Goal: Task Accomplishment & Management: Use online tool/utility

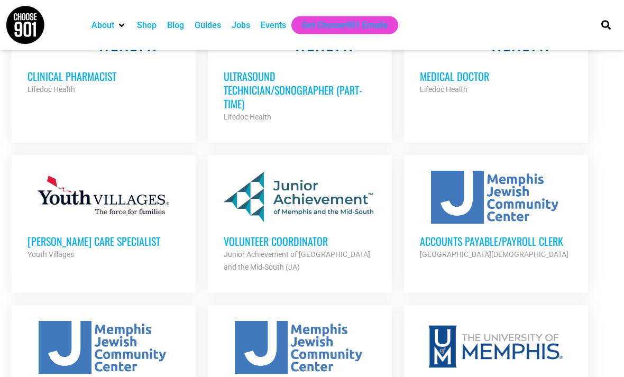
scroll to position [971, 0]
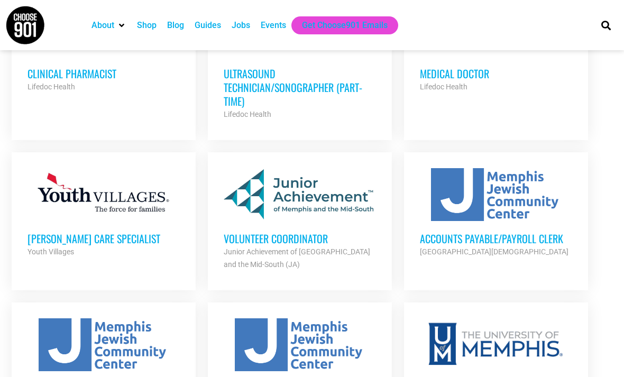
click at [320, 168] on div at bounding box center [300, 194] width 152 height 53
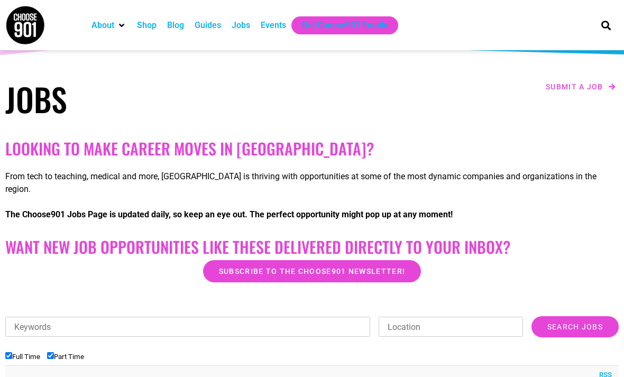
scroll to position [104, 0]
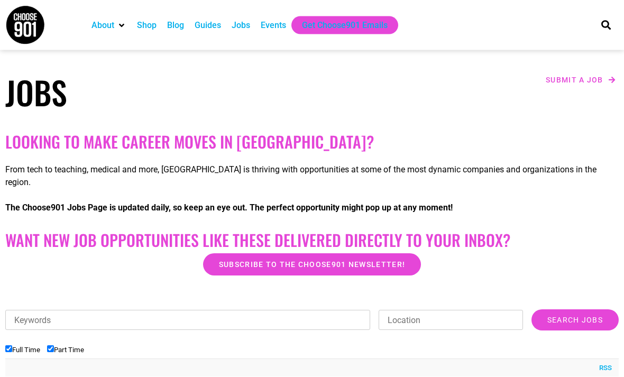
click at [17, 346] on label "Full Time" at bounding box center [22, 350] width 35 height 8
click at [12, 346] on input "Full Time" at bounding box center [8, 349] width 7 height 7
checkbox input "false"
click at [69, 310] on input "Keywords" at bounding box center [187, 320] width 365 height 20
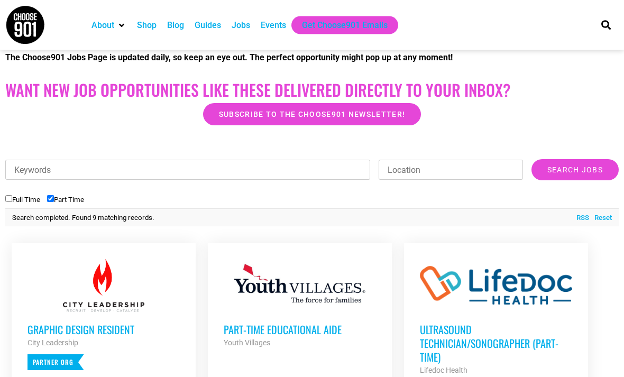
scroll to position [254, 0]
type input "Childcare"
click at [574, 159] on input "Search Jobs" at bounding box center [575, 169] width 87 height 21
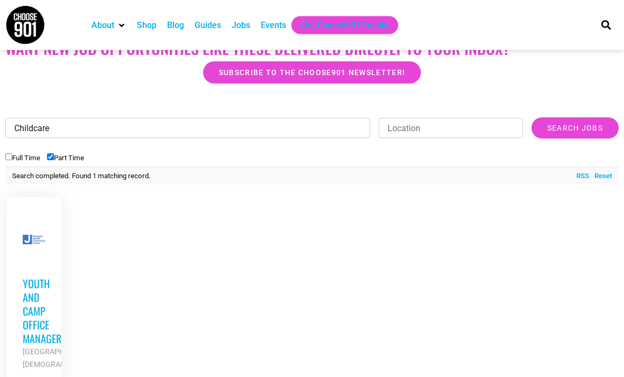
scroll to position [296, 0]
click at [427, 120] on input "Location" at bounding box center [451, 128] width 144 height 20
type input "38133"
click at [272, 118] on input "Childcare" at bounding box center [187, 128] width 365 height 20
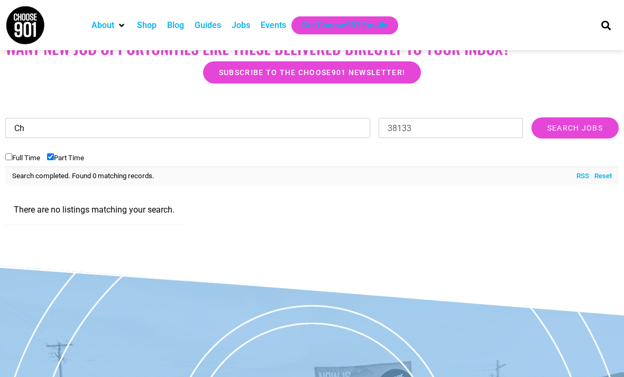
type input "C"
click at [574, 117] on input "Search Jobs" at bounding box center [575, 127] width 87 height 21
type input "b"
click at [574, 117] on input "Search Jobs" at bounding box center [575, 127] width 87 height 21
click at [429, 120] on input "38133" at bounding box center [451, 128] width 144 height 20
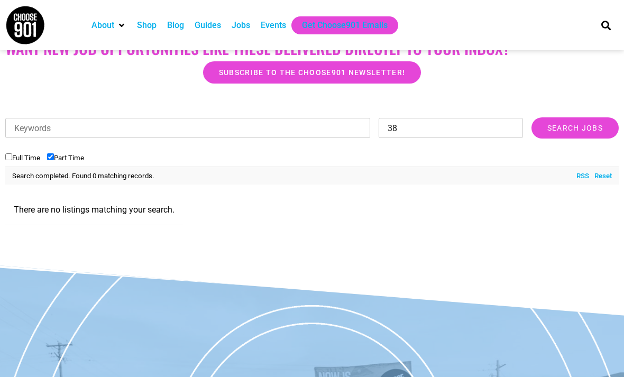
type input "3"
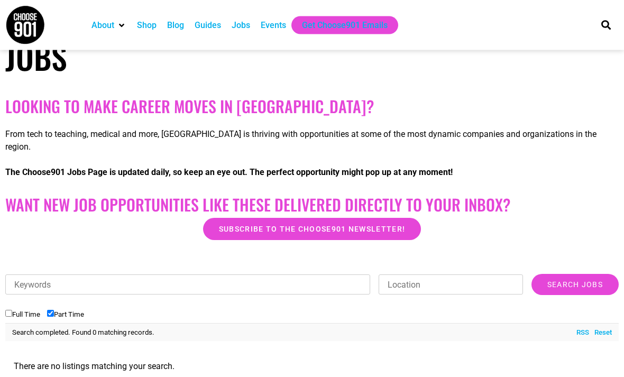
scroll to position [139, 0]
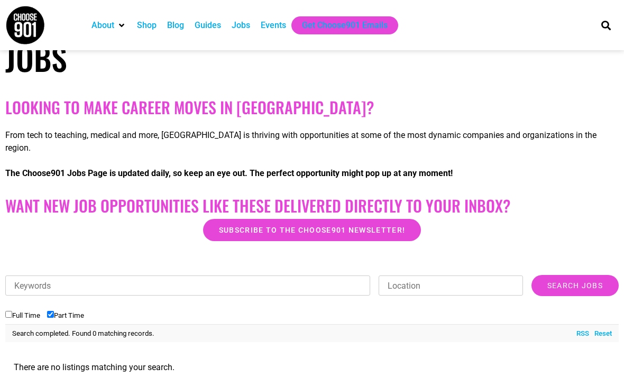
click at [574, 275] on input "Search Jobs" at bounding box center [575, 285] width 87 height 21
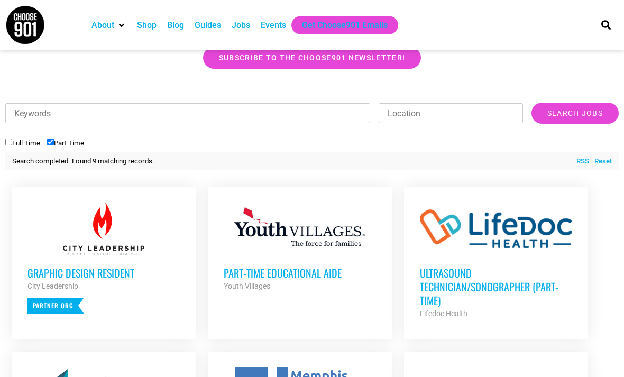
scroll to position [324, 0]
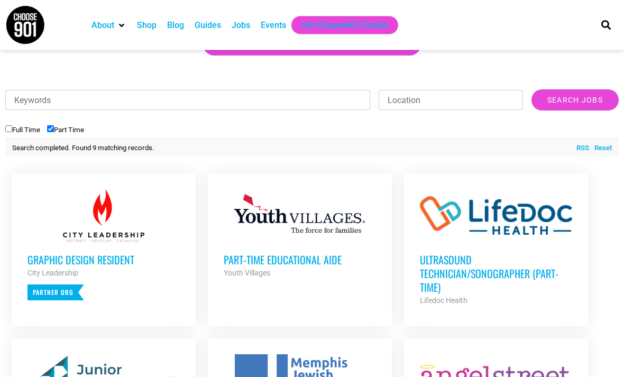
click at [115, 211] on div at bounding box center [104, 216] width 152 height 53
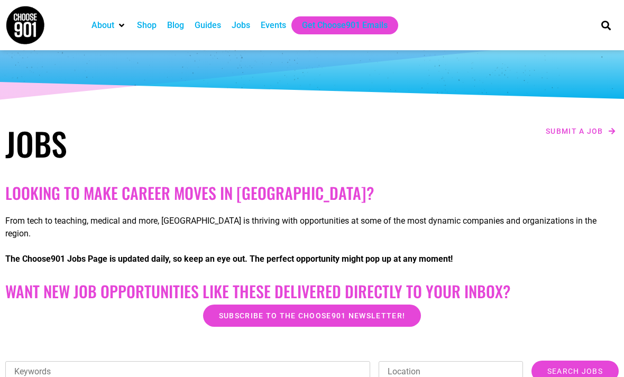
scroll to position [0, 0]
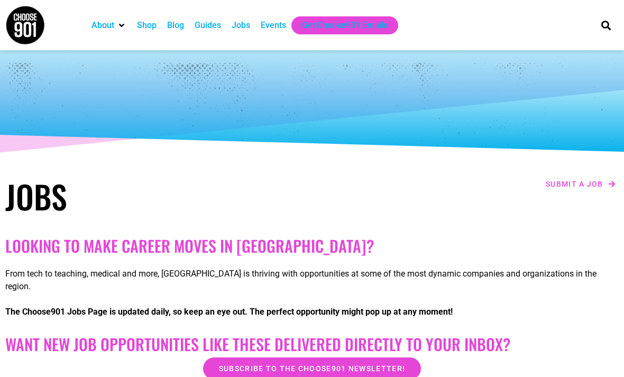
click at [247, 26] on div "Jobs" at bounding box center [241, 25] width 19 height 13
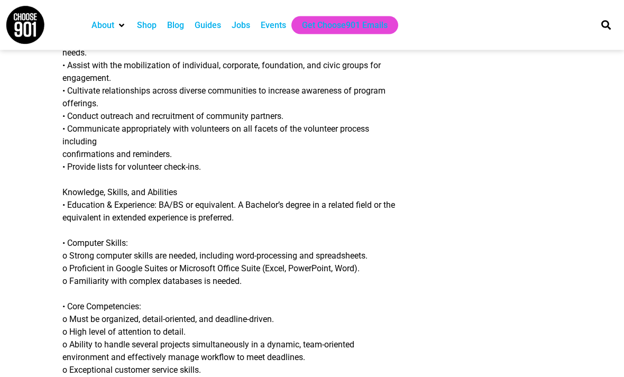
scroll to position [816, 0]
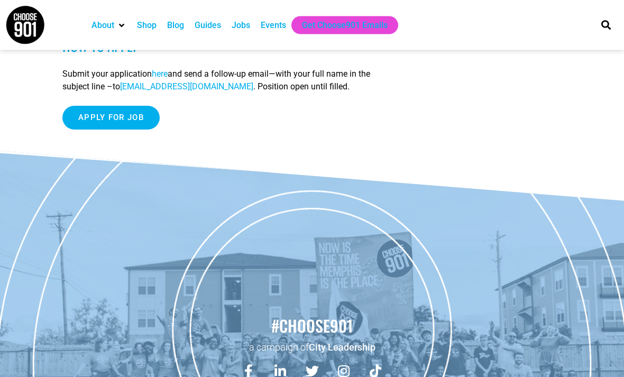
scroll to position [1126, 0]
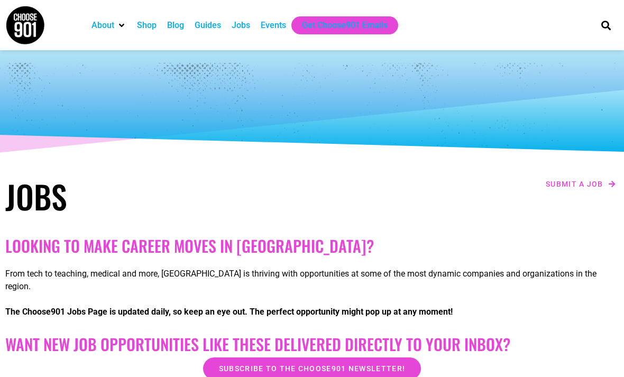
click at [148, 23] on div "Shop" at bounding box center [147, 25] width 20 height 13
click at [110, 26] on div "About" at bounding box center [103, 25] width 23 height 13
click at [181, 25] on div "Blog" at bounding box center [175, 25] width 17 height 13
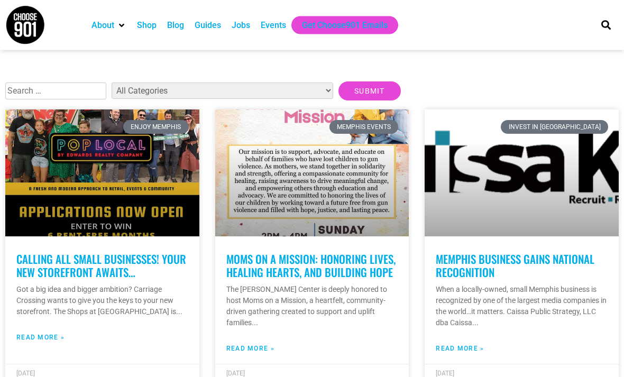
scroll to position [213, 0]
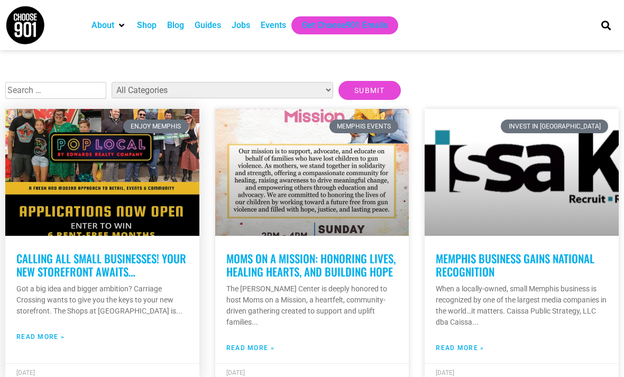
click at [154, 211] on link at bounding box center [102, 172] width 194 height 127
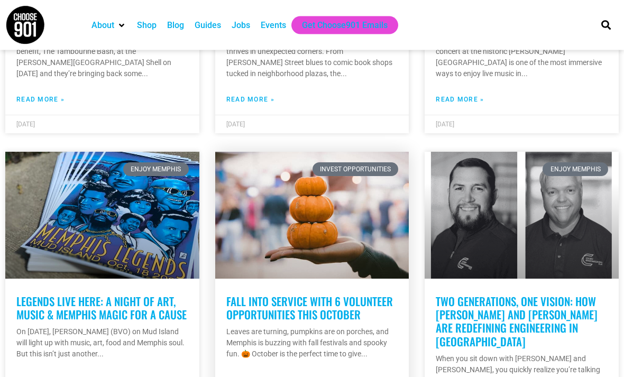
scroll to position [1402, 0]
click at [375, 234] on link at bounding box center [312, 215] width 194 height 127
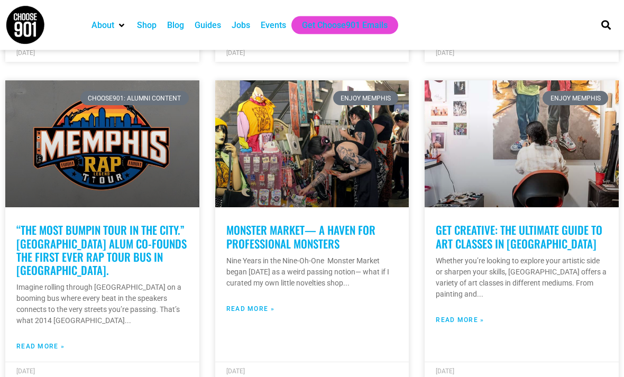
scroll to position [2380, 0]
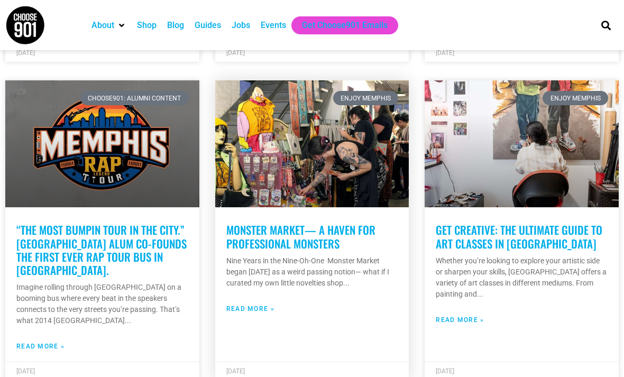
click at [283, 258] on p "Nine Years in the Nine-Oh-One Monster Market began 9 years ago as a weird passi…" at bounding box center [312, 272] width 172 height 33
click at [320, 222] on link "Monster Market— A Haven for Professional Monsters" at bounding box center [300, 237] width 149 height 30
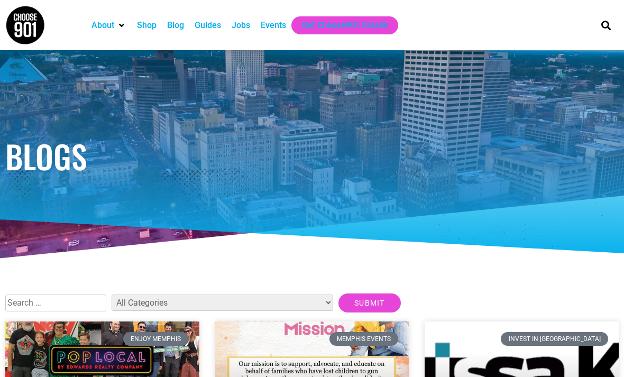
scroll to position [2414, 0]
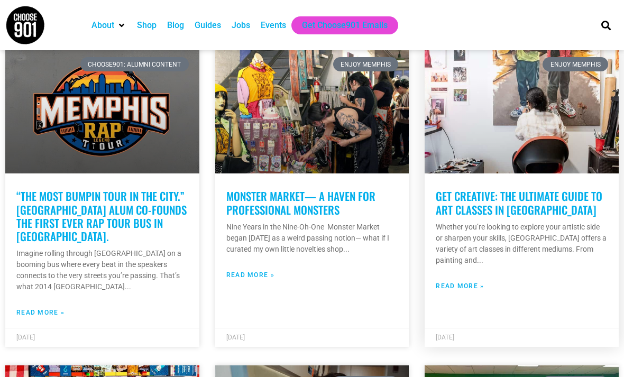
click at [520, 188] on link "Get Creative: The Ultimate Guide to Art Classes in Memphis" at bounding box center [519, 203] width 167 height 30
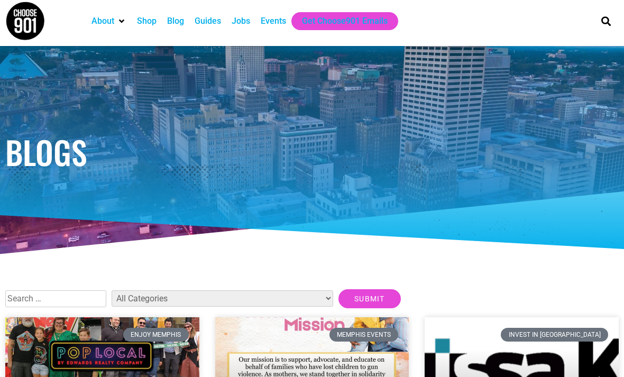
scroll to position [0, 0]
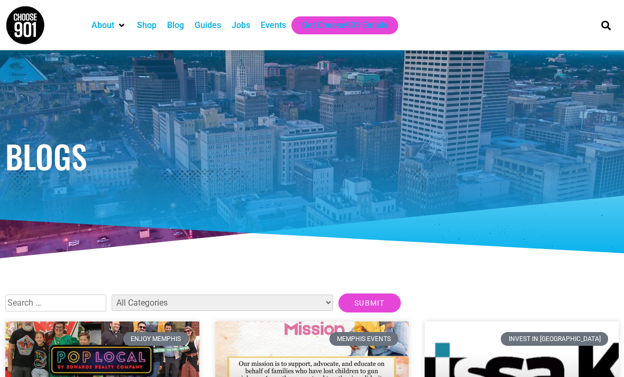
click at [275, 29] on div "Events" at bounding box center [273, 25] width 25 height 13
click at [212, 27] on div "Guides" at bounding box center [208, 25] width 26 height 13
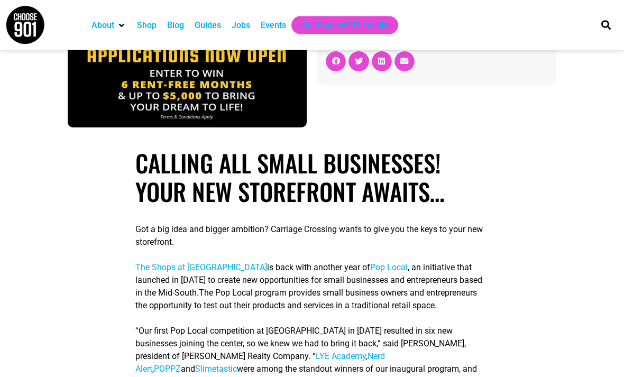
scroll to position [175, 0]
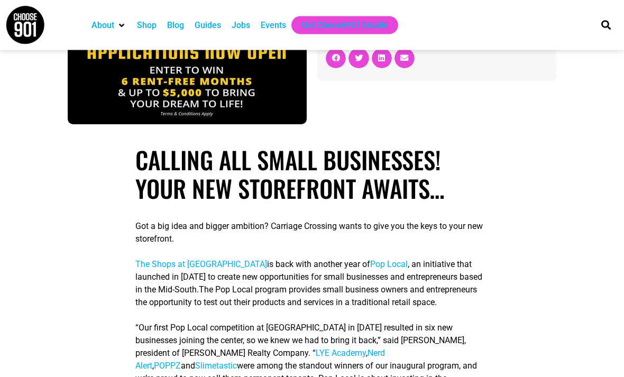
click at [395, 263] on span "Pop Local" at bounding box center [389, 265] width 38 height 10
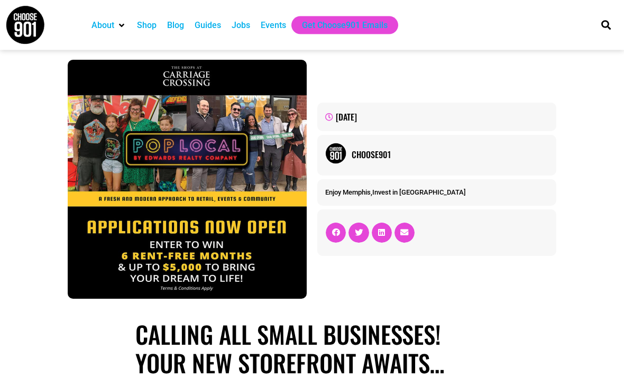
scroll to position [0, 0]
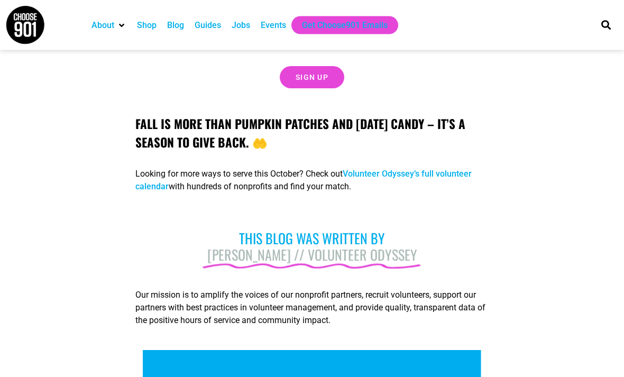
scroll to position [1867, 0]
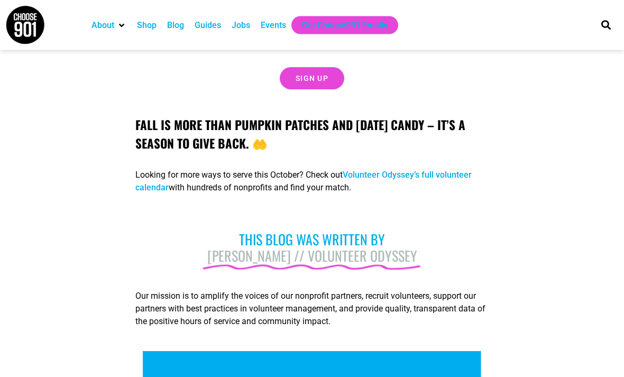
click at [455, 193] on link "Volunteer Odyssey’s full volunteer calendar" at bounding box center [303, 181] width 336 height 23
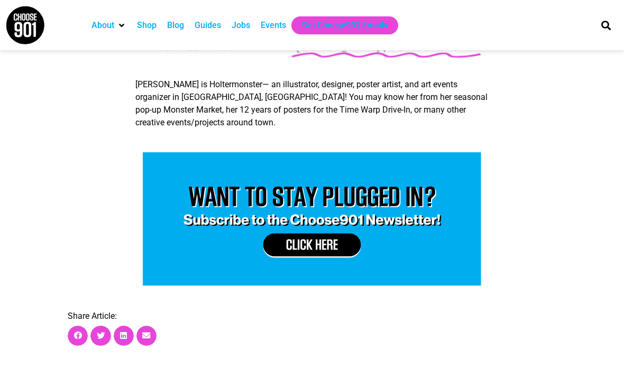
scroll to position [3863, 0]
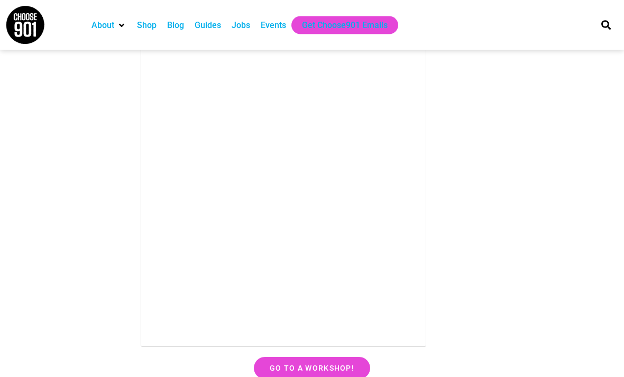
scroll to position [8767, 0]
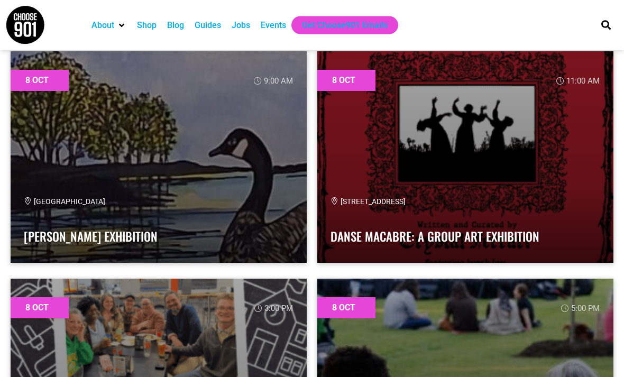
scroll to position [605, 0]
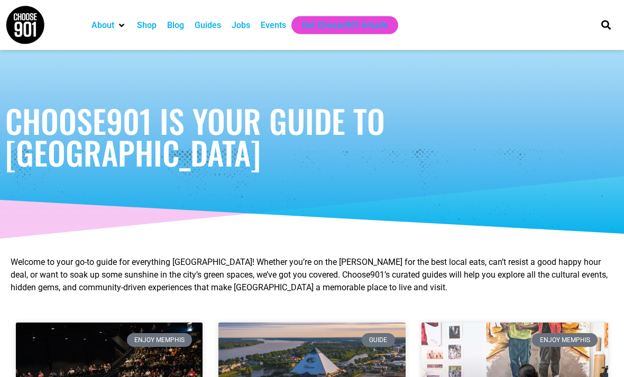
scroll to position [21, 0]
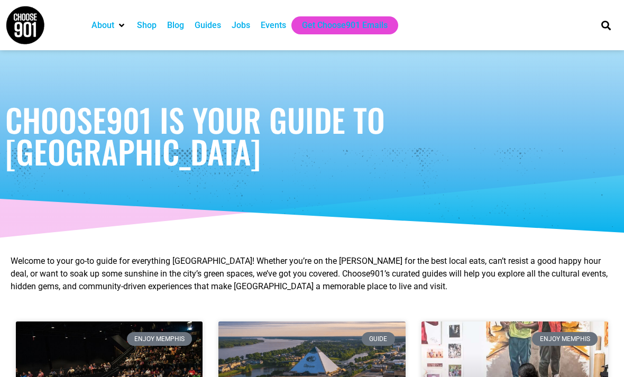
click at [237, 26] on div "Jobs" at bounding box center [241, 25] width 19 height 13
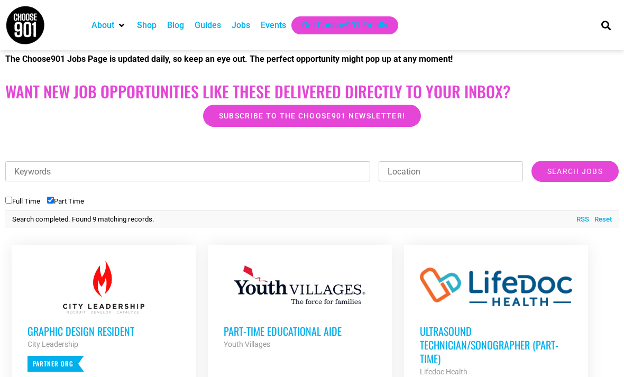
scroll to position [252, 0]
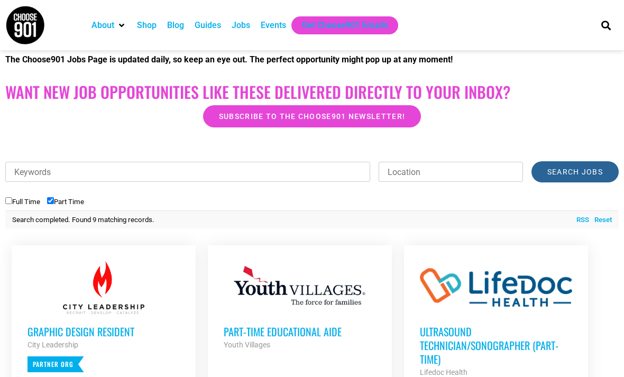
click at [567, 162] on input "Search Jobs" at bounding box center [575, 171] width 87 height 21
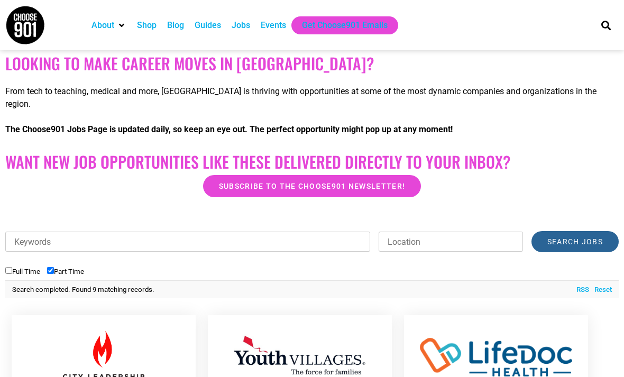
scroll to position [0, 0]
